Goal: Find specific page/section: Find specific page/section

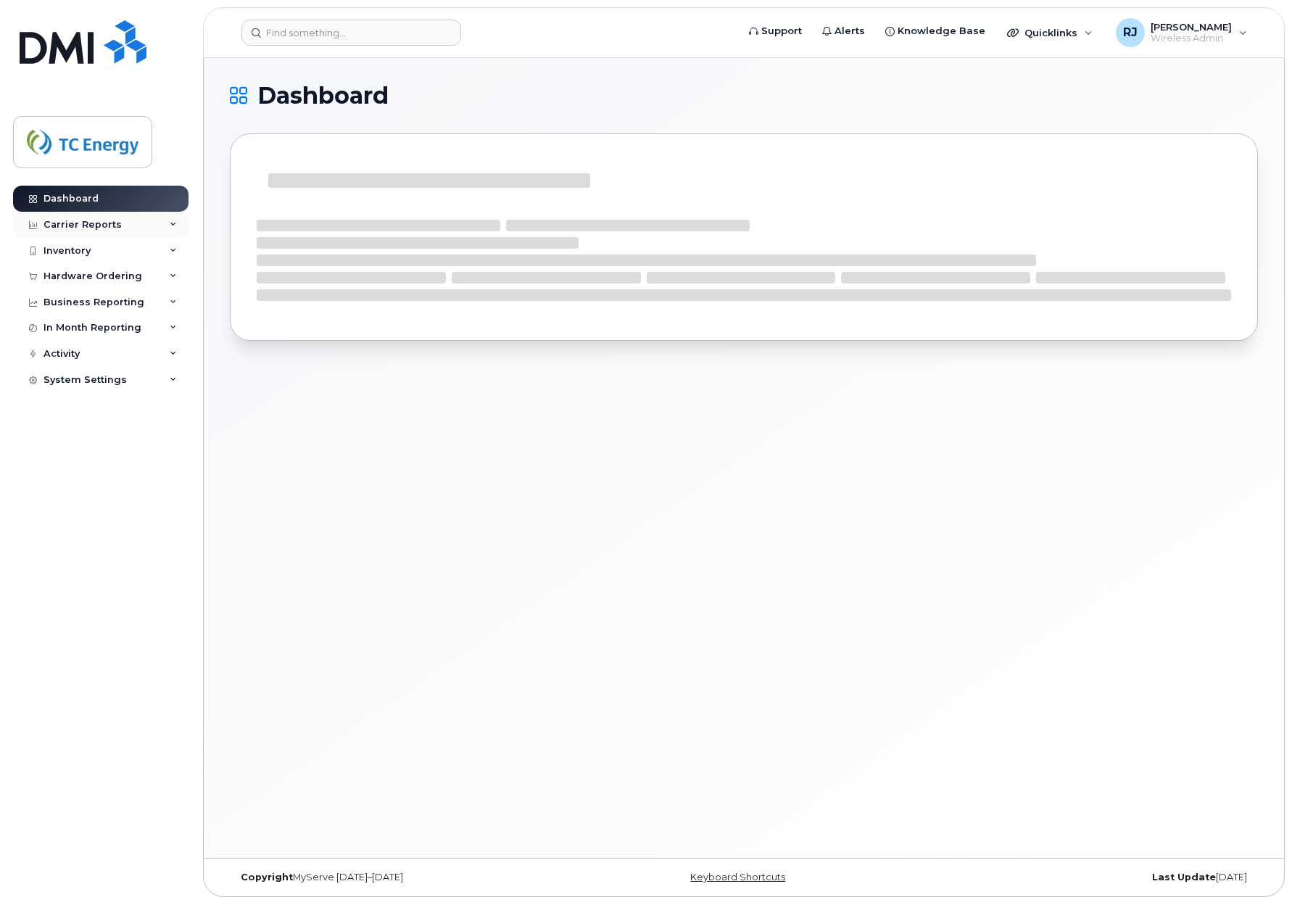
click at [88, 222] on div "Carrier Reports" at bounding box center [83, 225] width 78 height 12
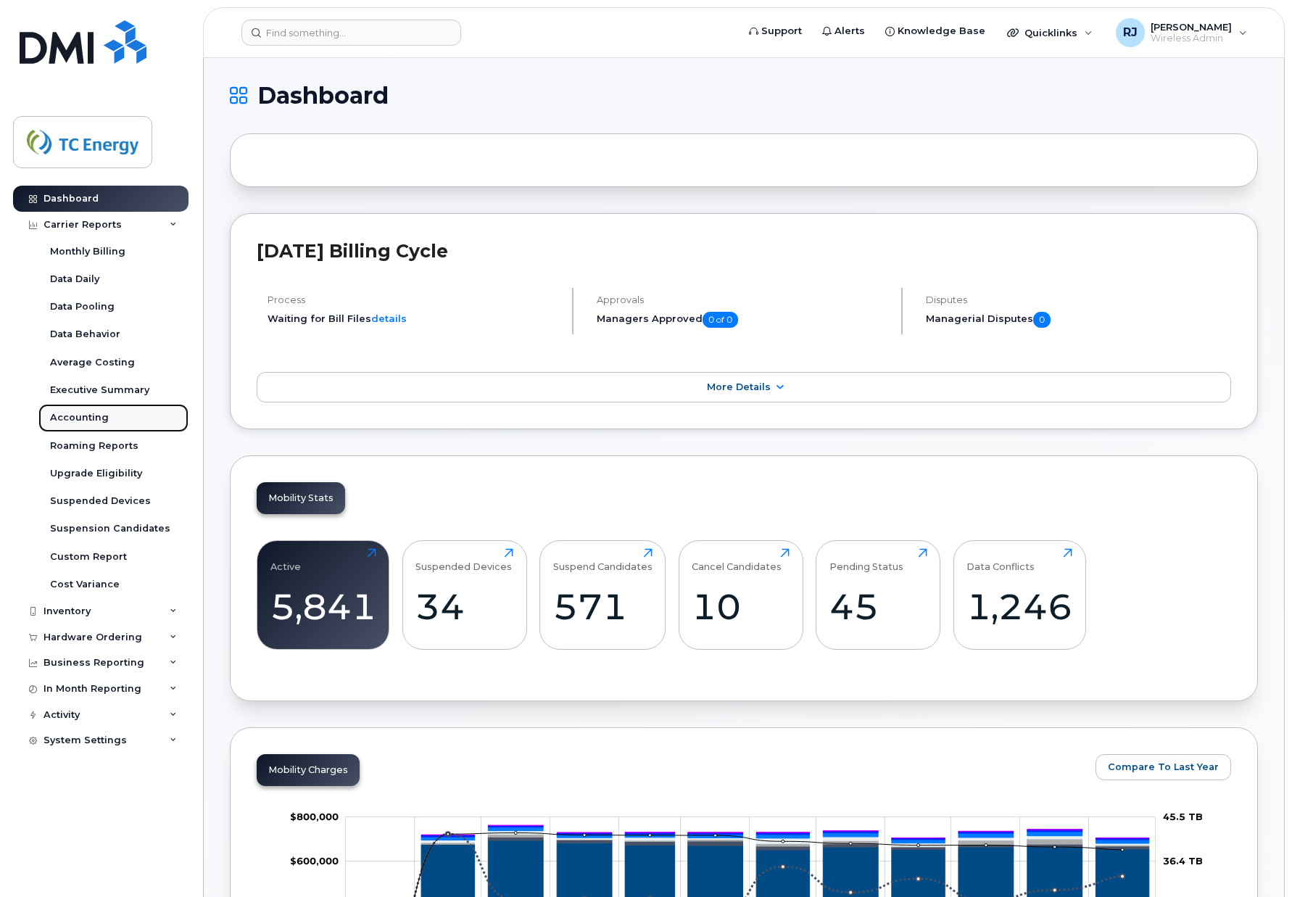
click at [97, 415] on div "Accounting" at bounding box center [79, 417] width 59 height 13
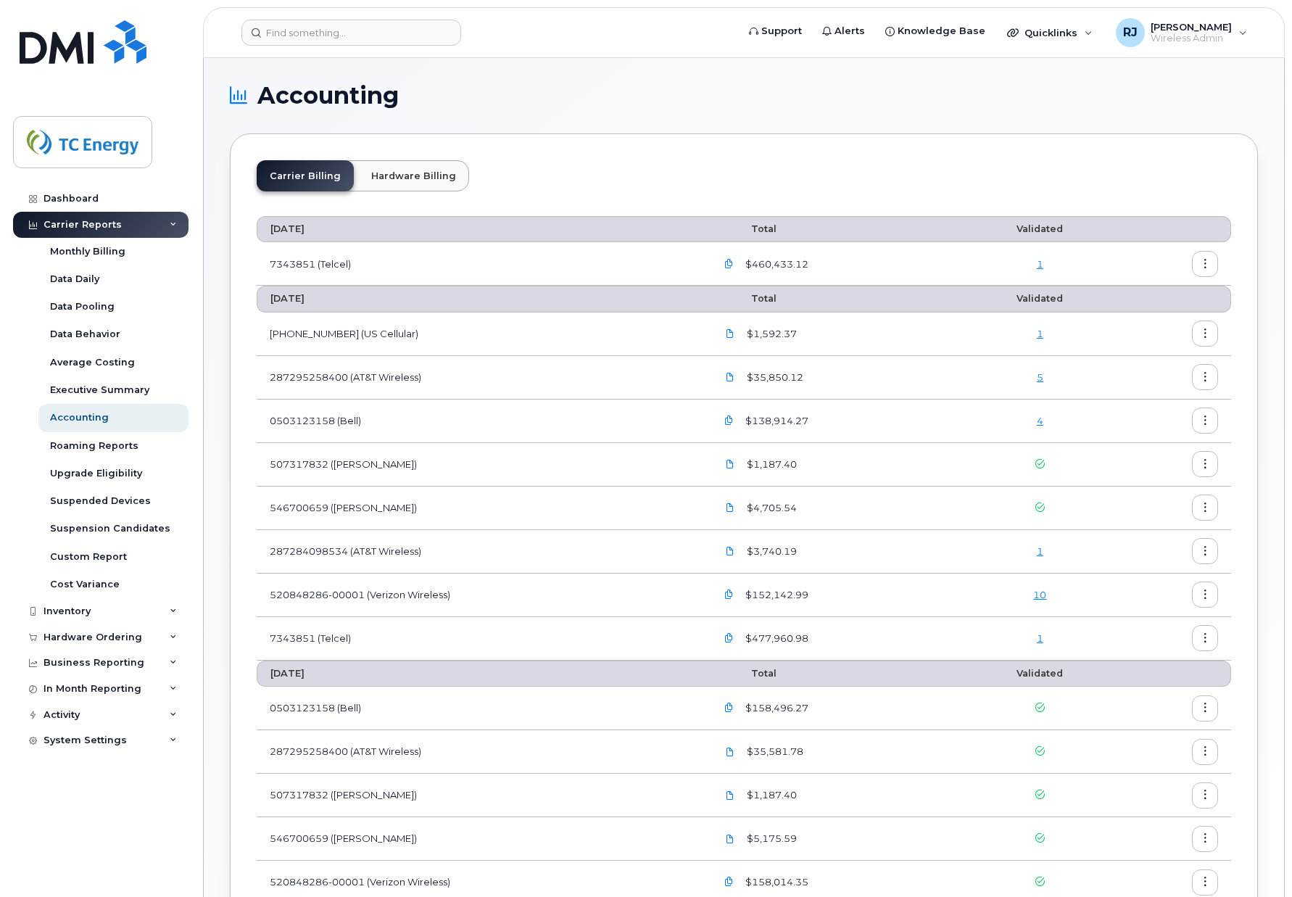
click at [1043, 265] on link "1" at bounding box center [1040, 264] width 7 height 12
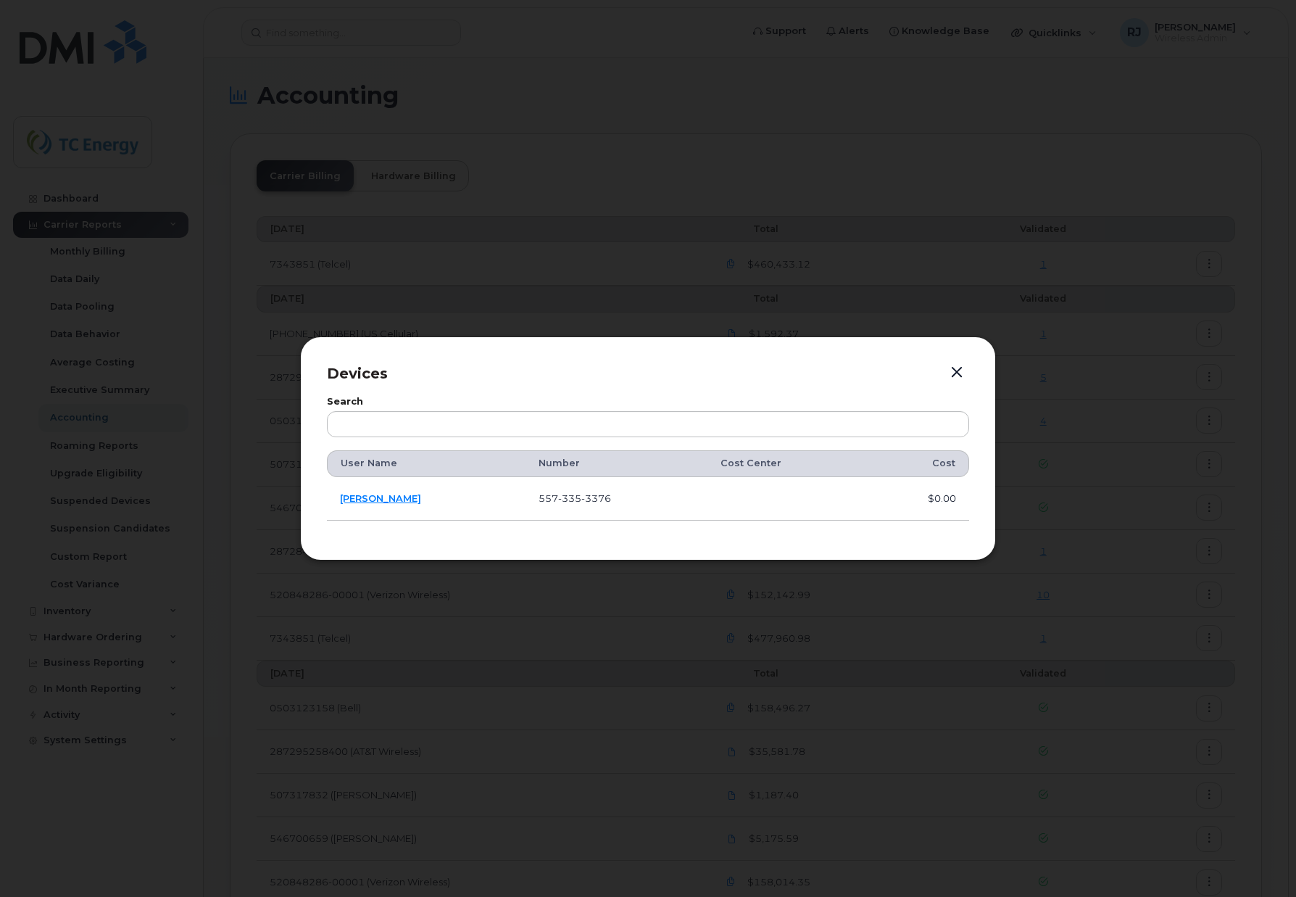
click at [959, 369] on button "button" at bounding box center [957, 373] width 22 height 20
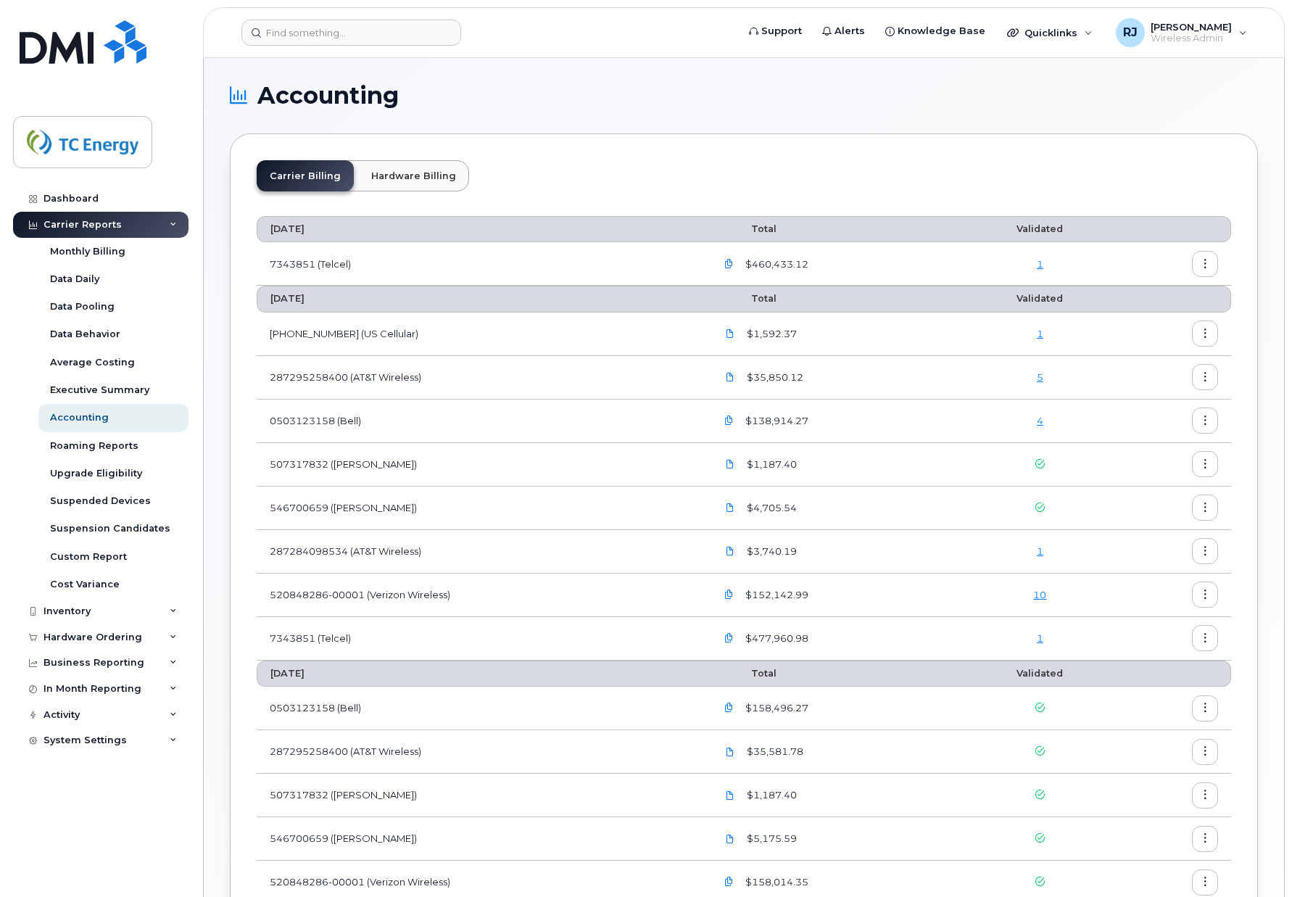
click at [943, 171] on div "Carrier Billing Hardware Billing" at bounding box center [744, 181] width 975 height 43
click at [1207, 34] on span "Wireless Admin" at bounding box center [1191, 39] width 81 height 12
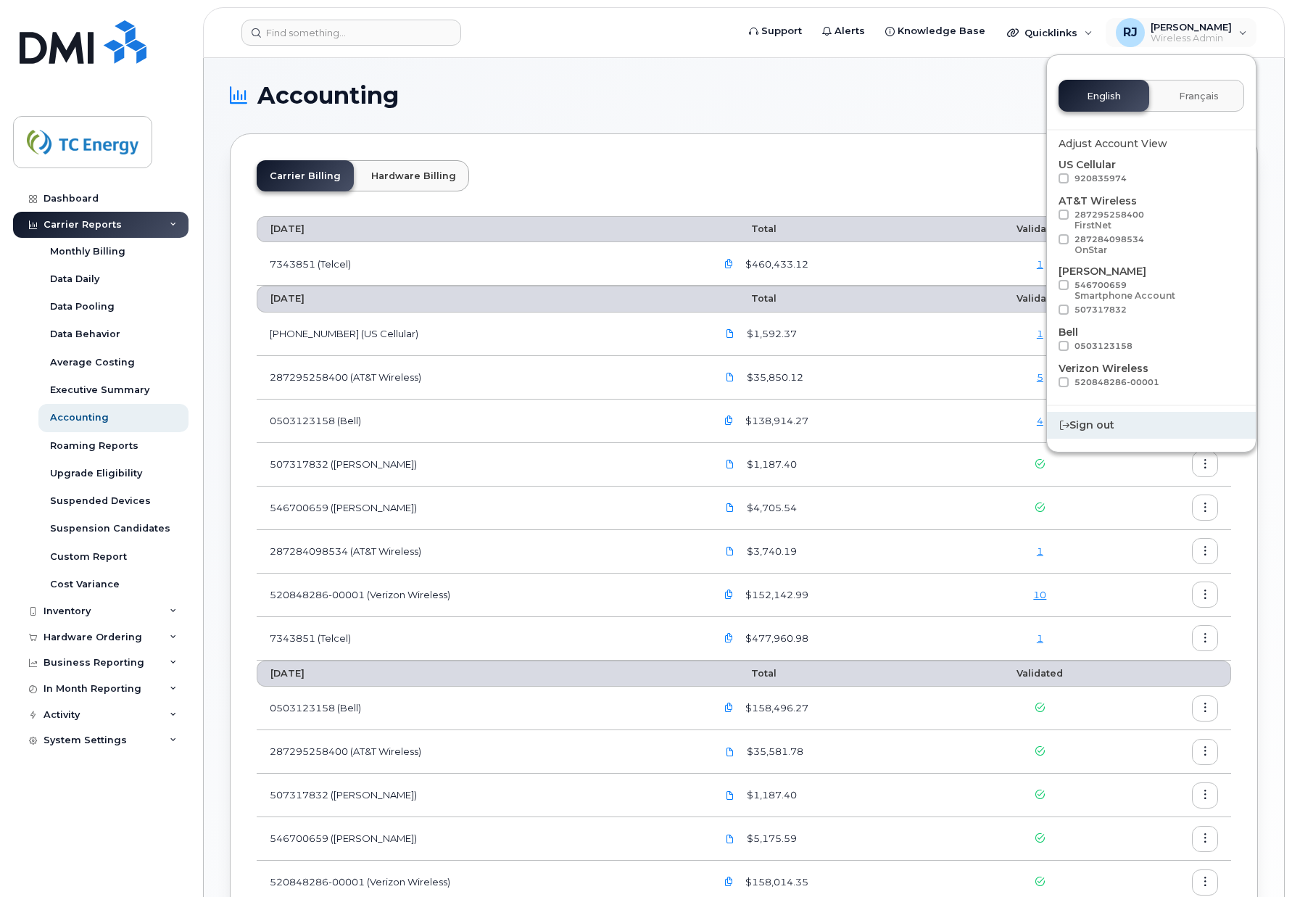
click at [1101, 415] on div "Sign out" at bounding box center [1151, 425] width 209 height 27
